Goal: Complete application form

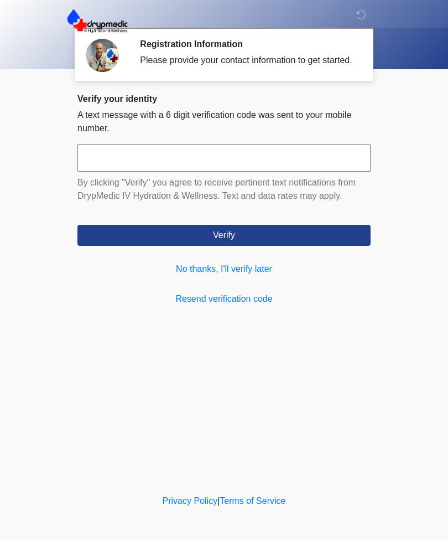
click at [304, 172] on input "text" at bounding box center [223, 158] width 293 height 28
type input "******"
click at [326, 246] on button "Verify" at bounding box center [223, 235] width 293 height 21
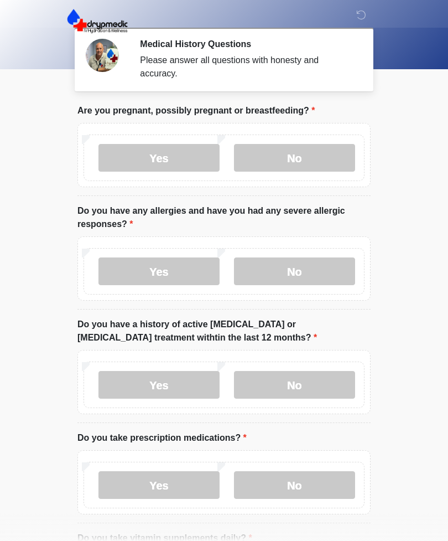
click at [185, 160] on label "Yes" at bounding box center [158, 158] width 121 height 28
click at [334, 272] on label "No" at bounding box center [294, 271] width 121 height 28
click at [344, 388] on label "No" at bounding box center [294, 385] width 121 height 28
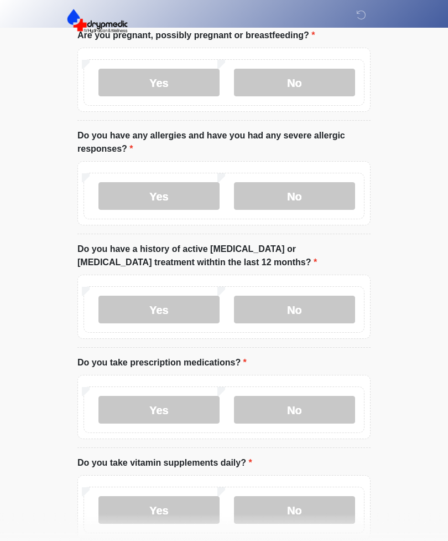
scroll to position [83, 0]
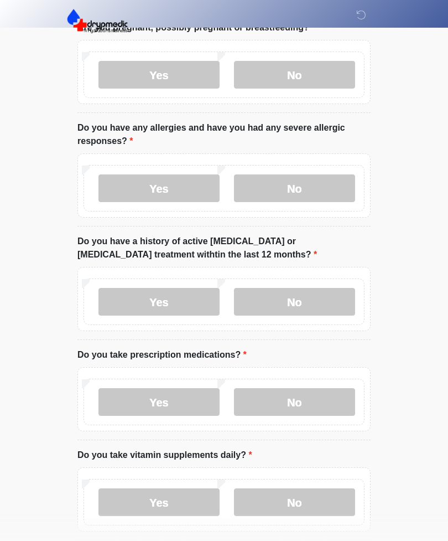
click at [327, 408] on label "No" at bounding box center [294, 402] width 121 height 28
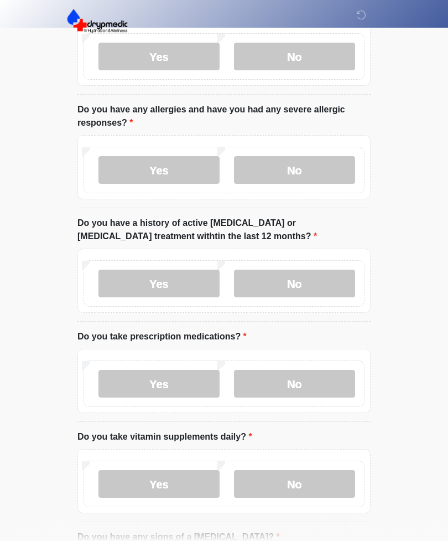
scroll to position [165, 0]
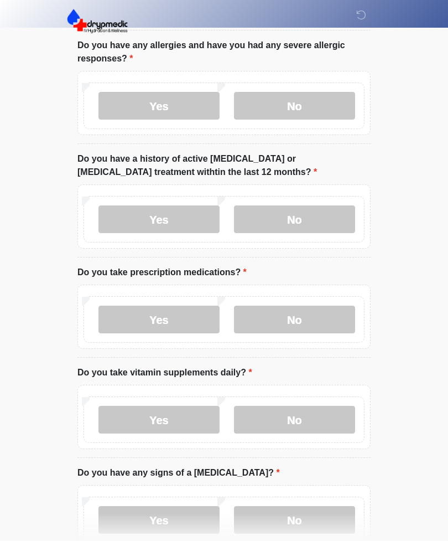
click at [191, 421] on label "Yes" at bounding box center [158, 420] width 121 height 28
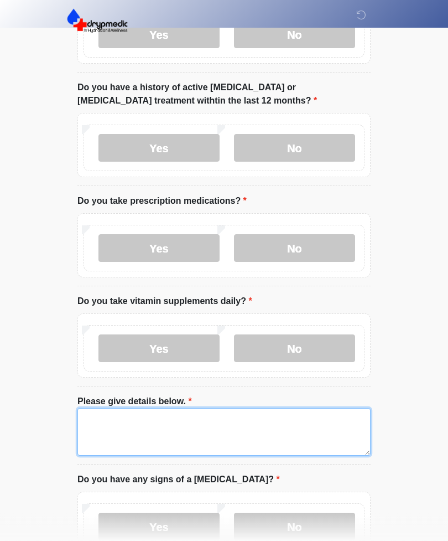
click at [303, 431] on textarea "Please give details below." at bounding box center [223, 432] width 293 height 48
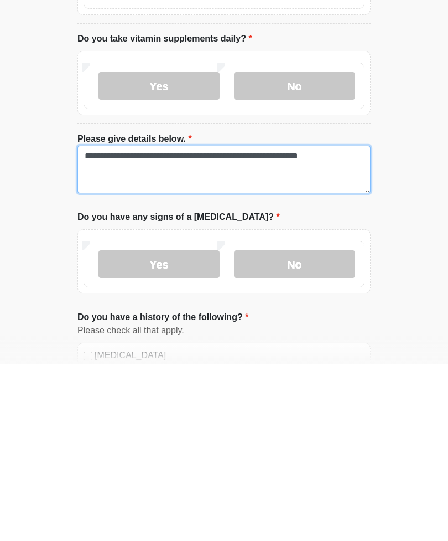
scroll to position [370, 0]
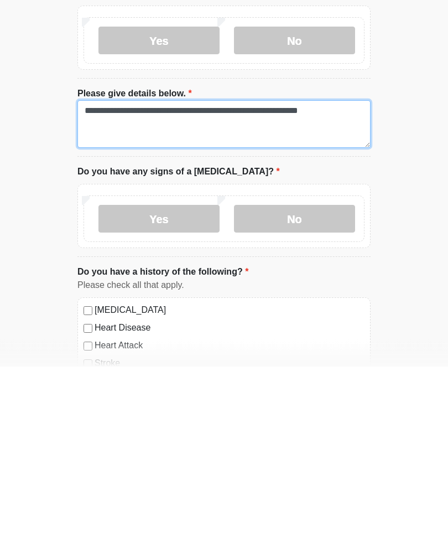
type textarea "**********"
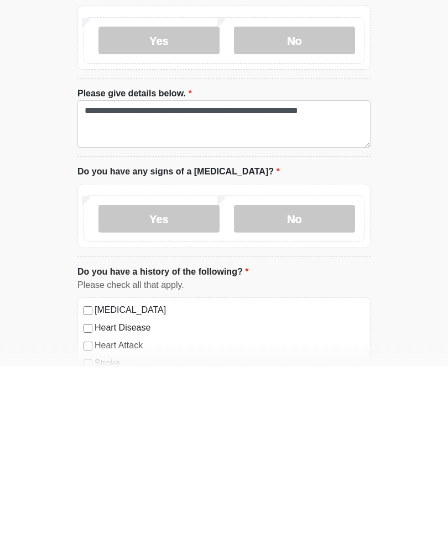
click at [330, 380] on label "No" at bounding box center [294, 394] width 121 height 28
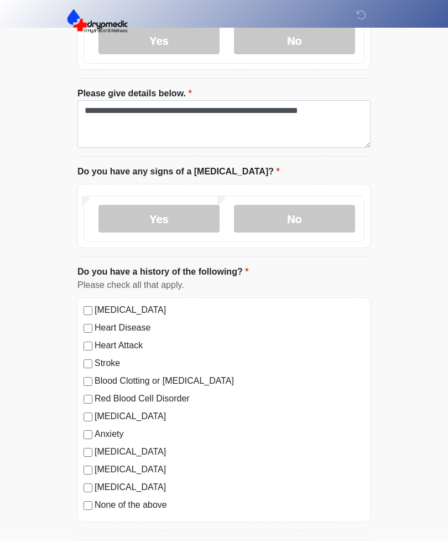
click at [164, 509] on label "None of the above" at bounding box center [230, 504] width 270 height 13
click at [292, 540] on button "Continue" at bounding box center [223, 549] width 293 height 21
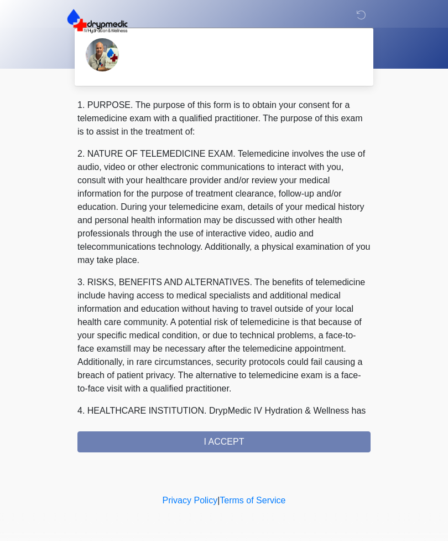
scroll to position [0, 0]
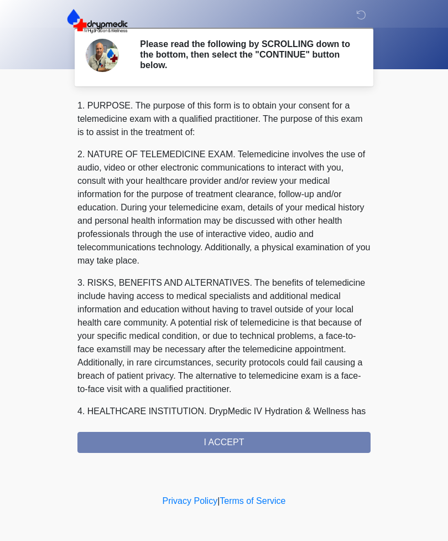
click at [316, 444] on div "1. PURPOSE. The purpose of this form is to obtain your consent for a telemedici…" at bounding box center [223, 276] width 293 height 354
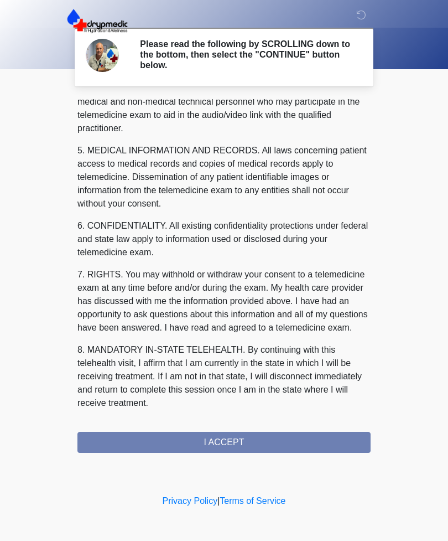
click at [299, 443] on div "1. PURPOSE. The purpose of this form is to obtain your consent for a telemedici…" at bounding box center [223, 276] width 293 height 354
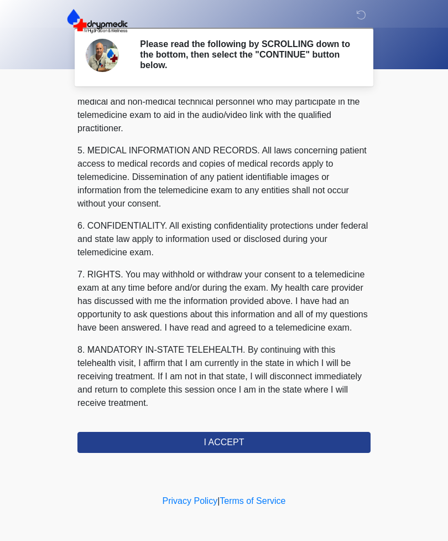
click at [325, 441] on button "I ACCEPT" at bounding box center [223, 442] width 293 height 21
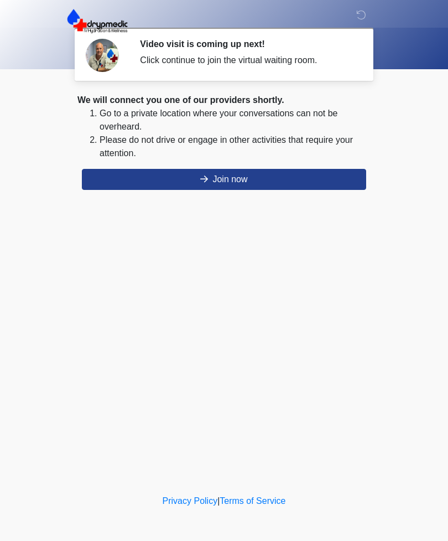
click at [261, 186] on button "Join now" at bounding box center [224, 179] width 284 height 21
